Goal: Task Accomplishment & Management: Manage account settings

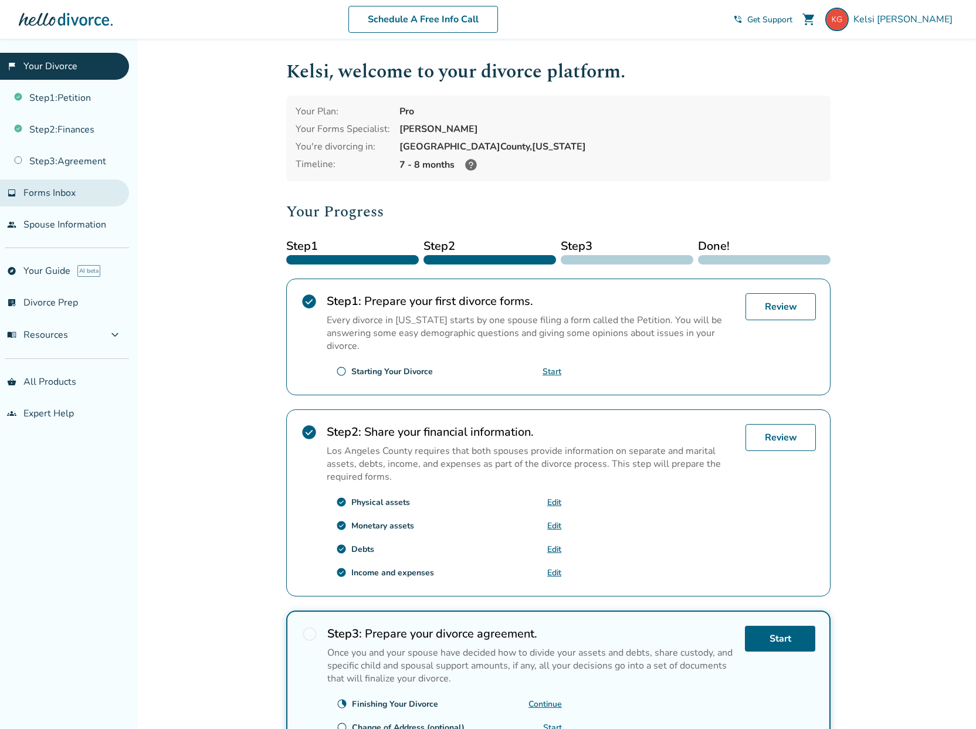
click at [60, 194] on span "Forms Inbox" at bounding box center [49, 193] width 52 height 13
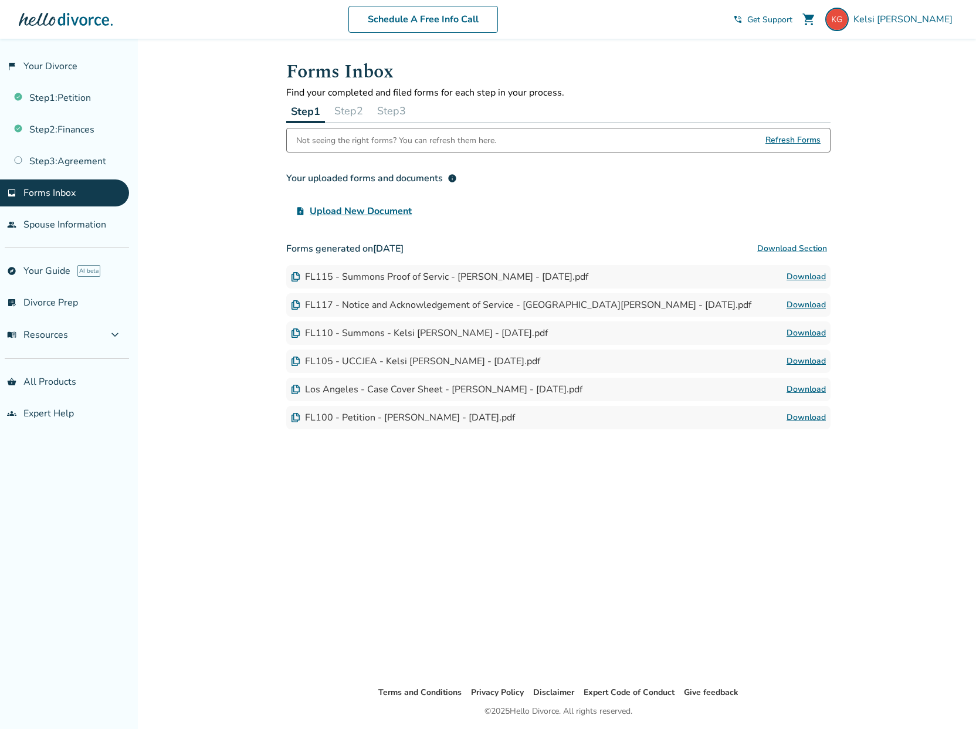
click at [360, 108] on button "Step 2" at bounding box center [349, 110] width 38 height 23
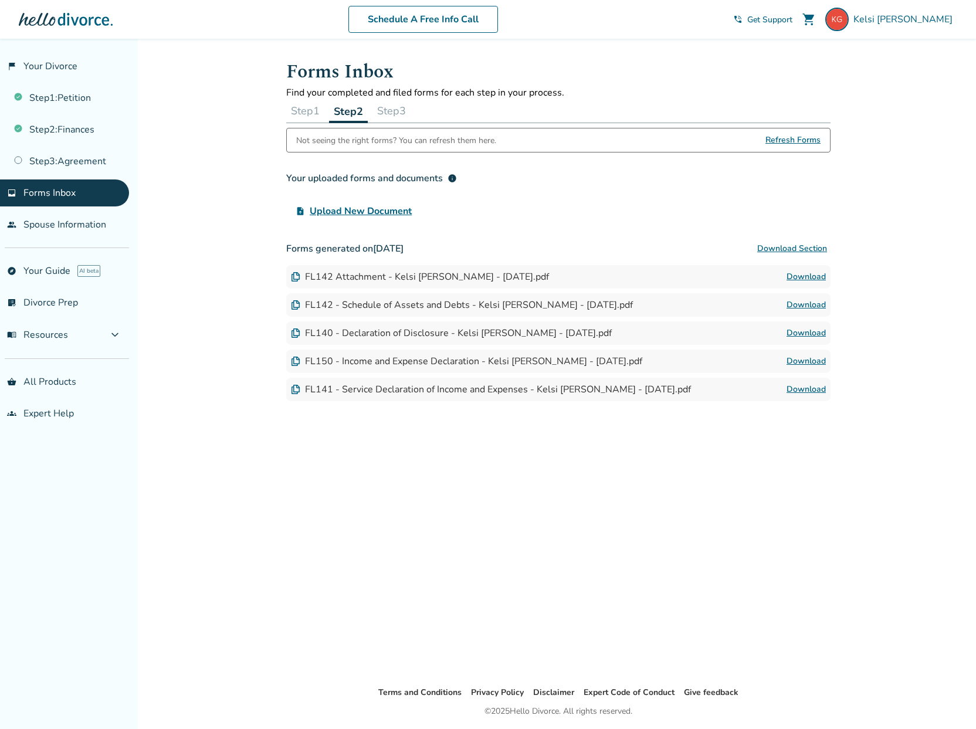
click at [293, 273] on img at bounding box center [295, 276] width 9 height 9
click at [798, 249] on button "Download Section" at bounding box center [792, 248] width 77 height 23
